Goal: Task Accomplishment & Management: Manage account settings

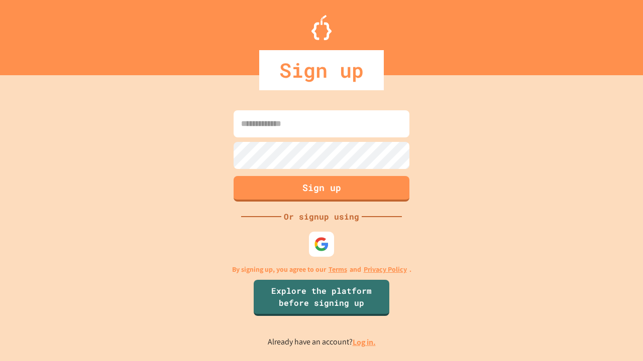
click at [364, 342] on link "Log in." at bounding box center [363, 342] width 23 height 11
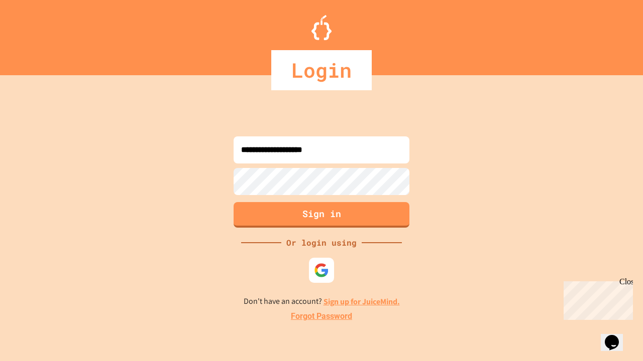
type input "**********"
